Goal: Task Accomplishment & Management: Manage account settings

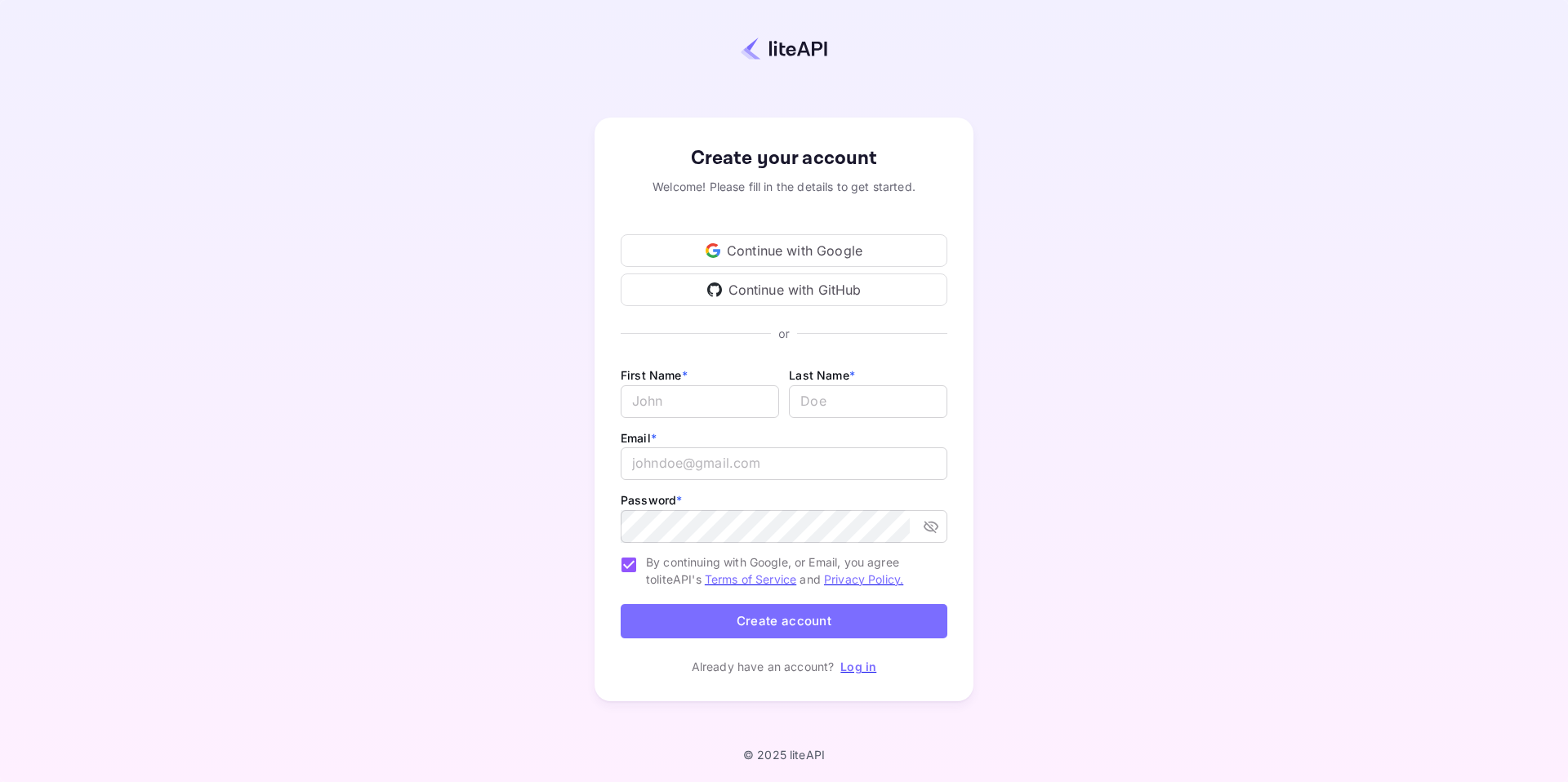
click at [855, 666] on link "Log in" at bounding box center [858, 667] width 36 height 14
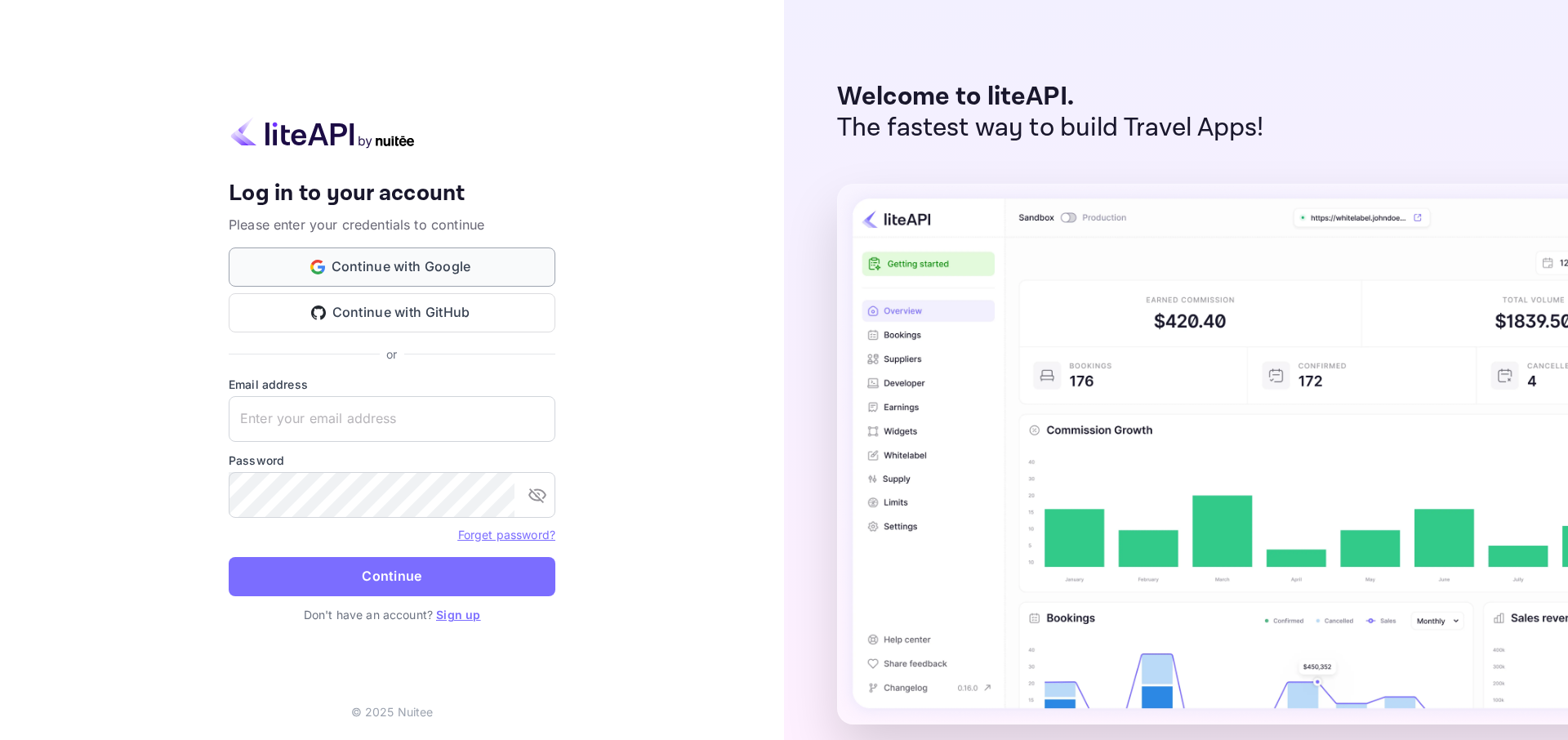
click at [384, 270] on button "Continue with Google" at bounding box center [392, 267] width 326 height 39
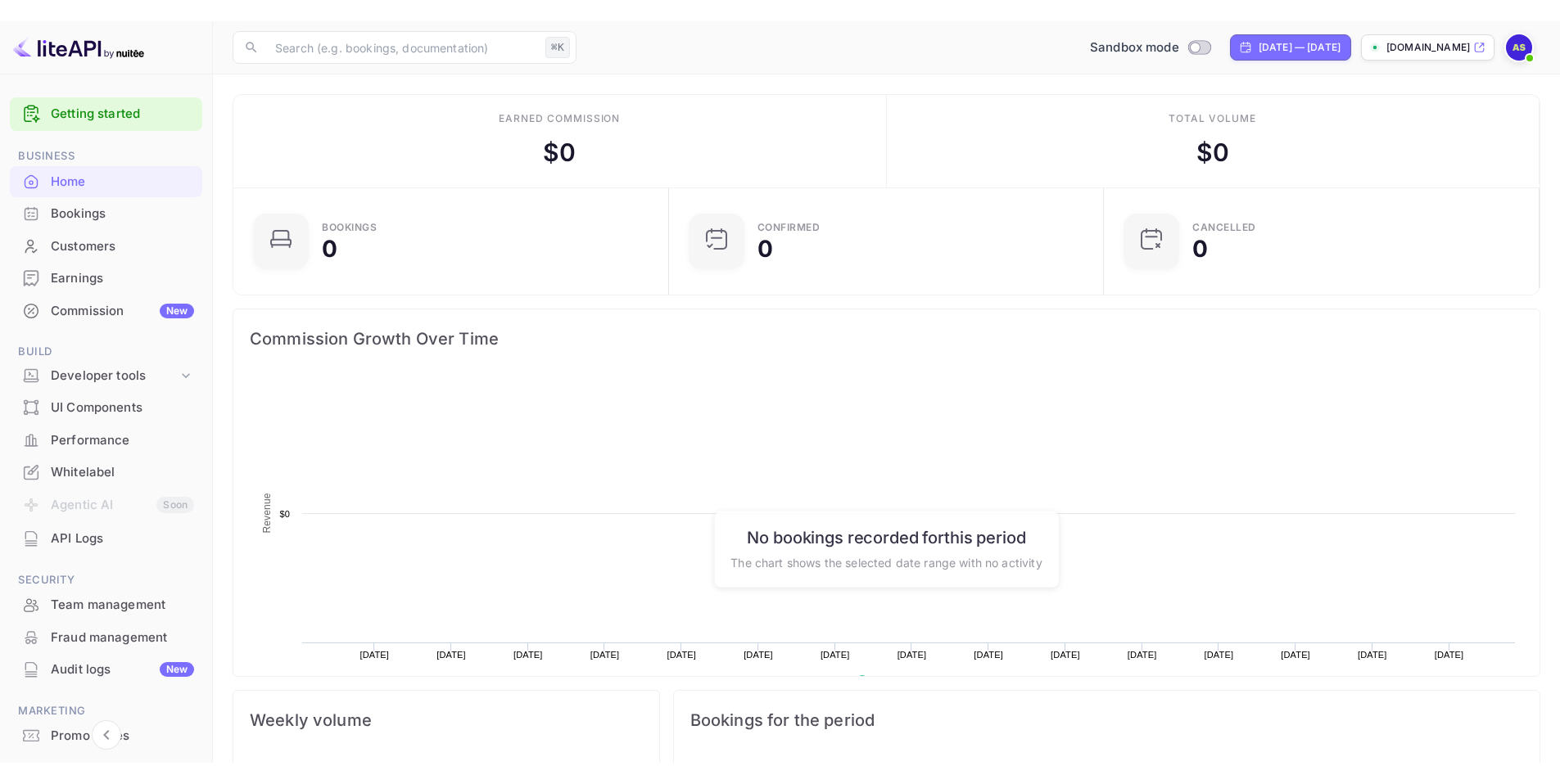
scroll to position [254, 413]
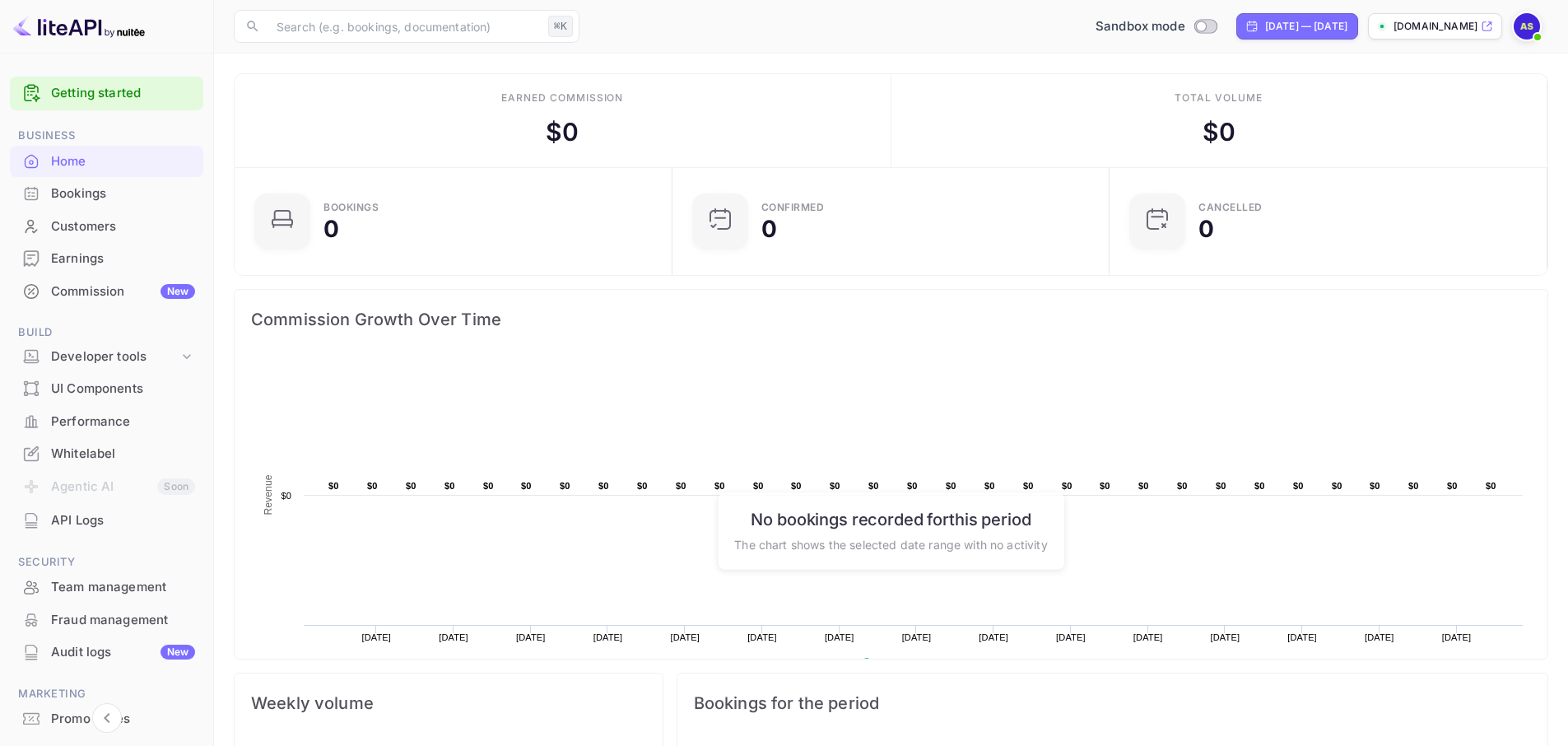
click at [126, 447] on div "Whitelabel" at bounding box center [122, 454] width 144 height 19
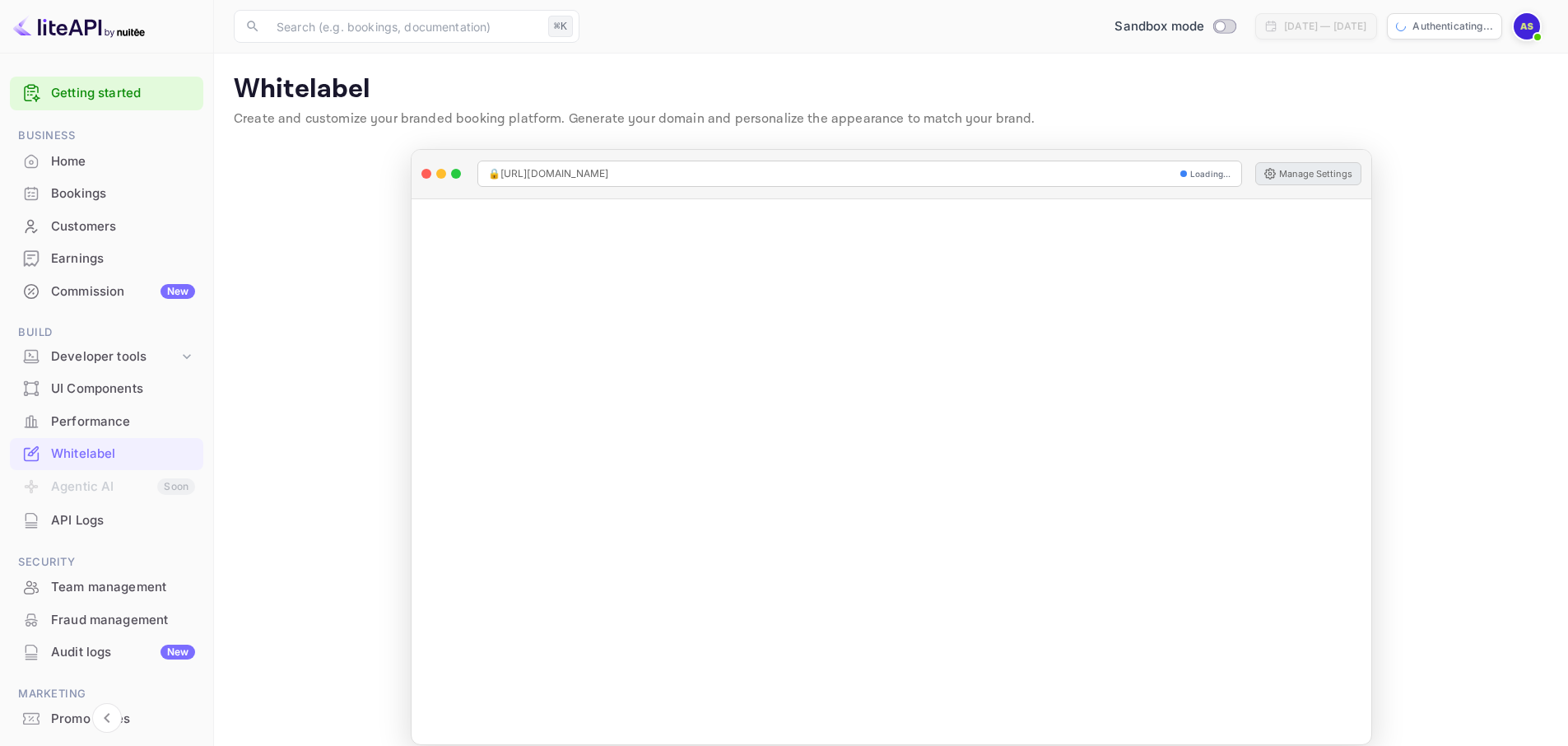
click at [1313, 172] on button "Manage Settings" at bounding box center [1308, 173] width 106 height 23
